Goal: Task Accomplishment & Management: Use online tool/utility

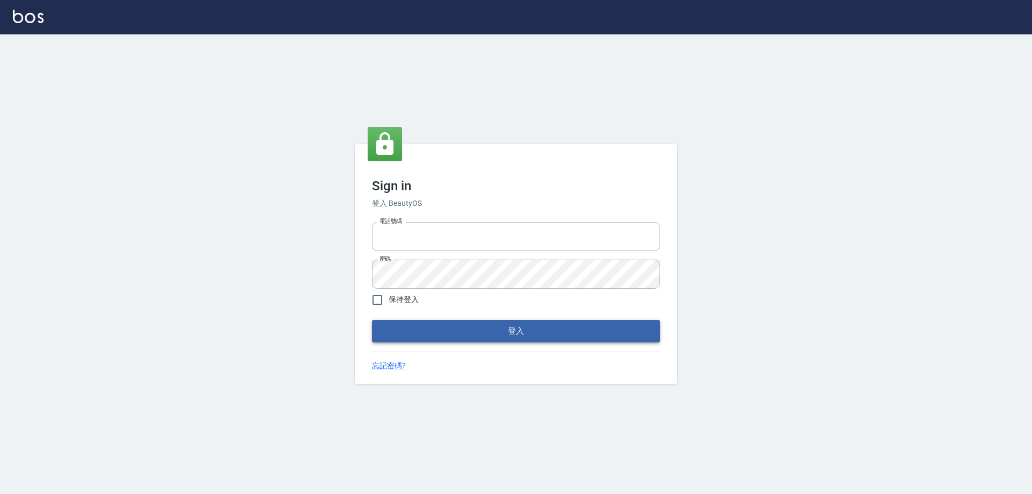
type input "0927586163"
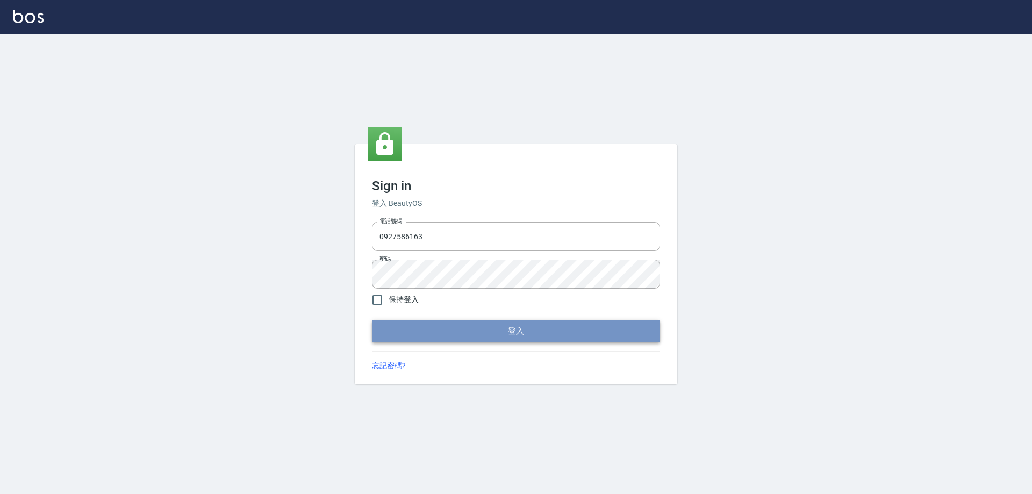
click at [438, 339] on button "登入" at bounding box center [516, 331] width 288 height 23
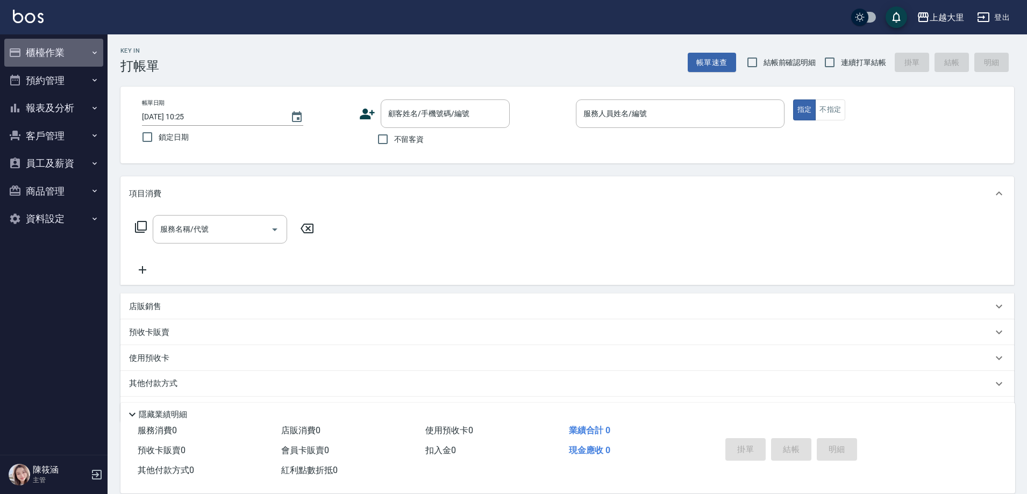
click at [60, 59] on button "櫃檯作業" at bounding box center [53, 53] width 99 height 28
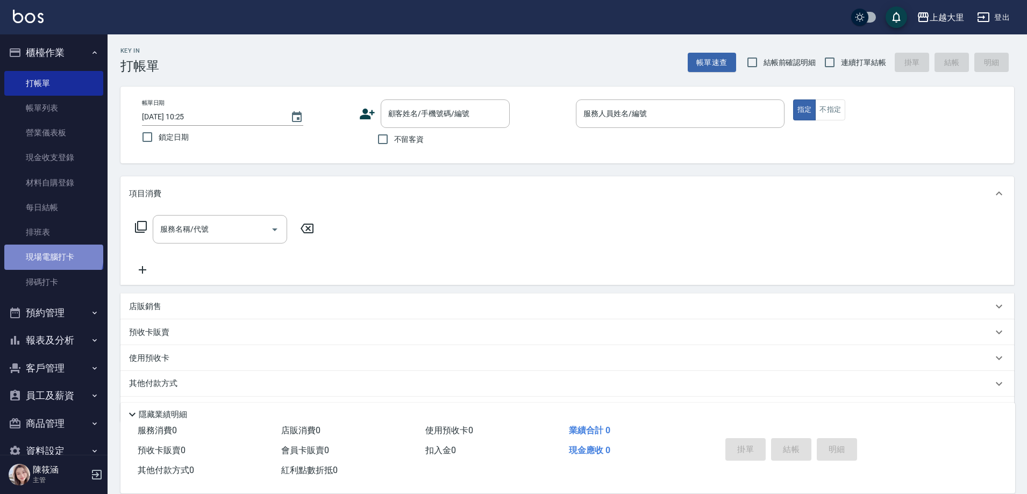
click at [53, 256] on link "現場電腦打卡" at bounding box center [53, 257] width 99 height 25
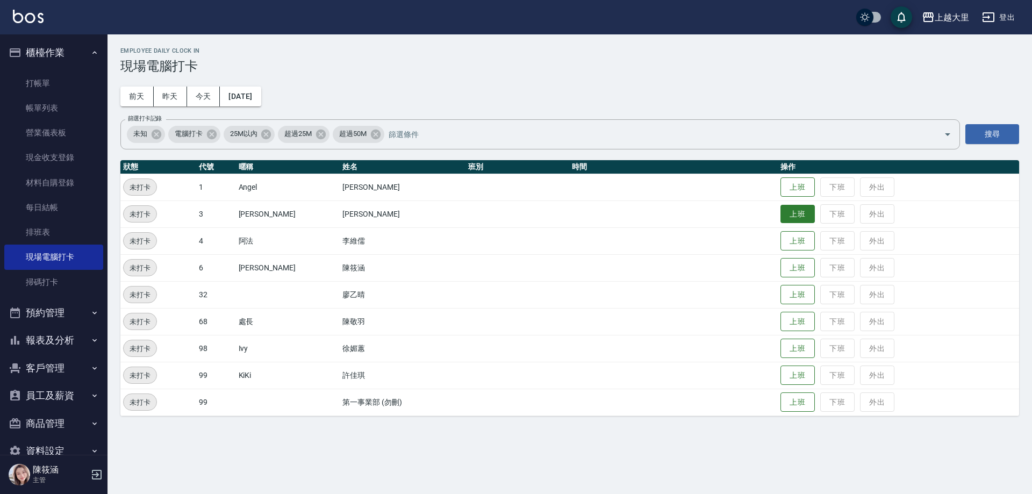
click at [790, 219] on button "上班" at bounding box center [797, 214] width 34 height 19
click at [783, 341] on button "上班" at bounding box center [797, 348] width 34 height 19
